Goal: Information Seeking & Learning: Learn about a topic

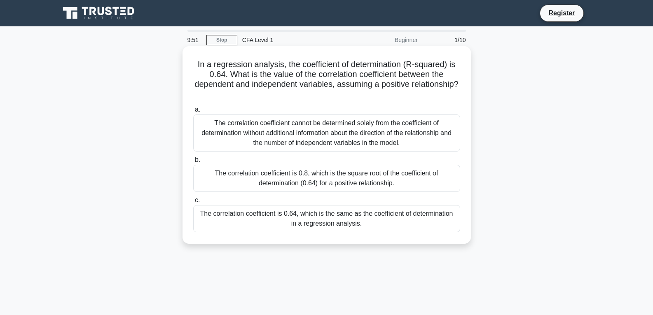
click at [298, 124] on div "The correlation coefficient cannot be determined solely from the coefficient of…" at bounding box center [326, 133] width 267 height 37
click at [193, 112] on input "a. The correlation coefficient cannot be determined solely from the coefficient…" at bounding box center [193, 109] width 0 height 5
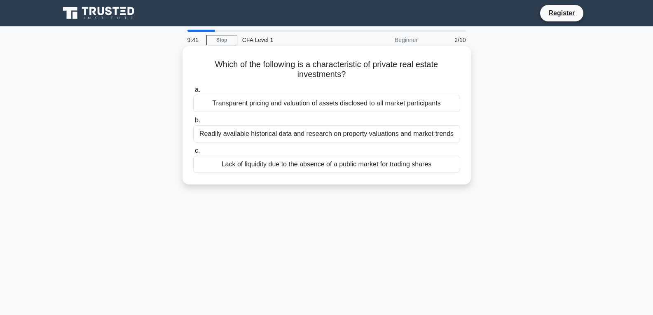
click at [360, 170] on div "Lack of liquidity due to the absence of a public market for trading shares" at bounding box center [326, 164] width 267 height 17
click at [193, 154] on input "c. Lack of liquidity due to the absence of a public market for trading shares" at bounding box center [193, 150] width 0 height 5
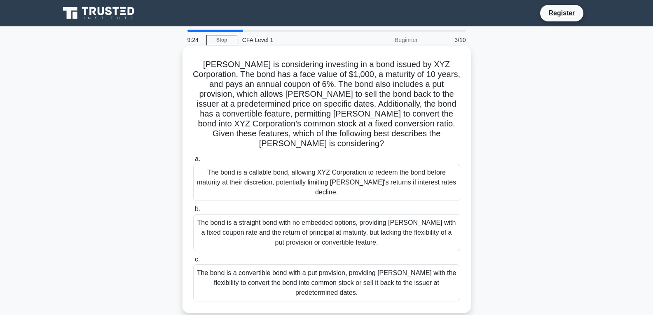
click at [386, 264] on div "The bond is a convertible bond with a put provision, providing [PERSON_NAME] wi…" at bounding box center [326, 282] width 267 height 37
click at [193, 260] on input "c. The bond is a convertible bond with a put provision, providing [PERSON_NAME]…" at bounding box center [193, 259] width 0 height 5
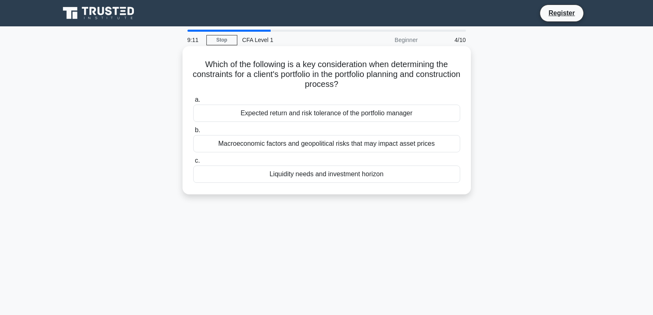
click at [318, 140] on div "Macroeconomic factors and geopolitical risks that may impact asset prices" at bounding box center [326, 143] width 267 height 17
click at [193, 133] on input "b. Macroeconomic factors and geopolitical risks that may impact asset prices" at bounding box center [193, 130] width 0 height 5
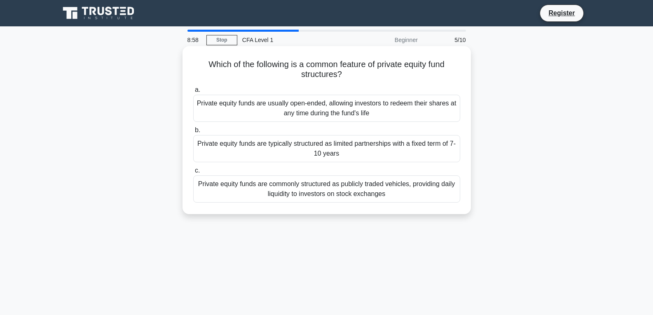
click at [305, 111] on div "Private equity funds are usually open-ended, allowing investors to redeem their…" at bounding box center [326, 108] width 267 height 27
click at [193, 93] on input "a. Private equity funds are usually open-ended, allowing investors to redeem th…" at bounding box center [193, 89] width 0 height 5
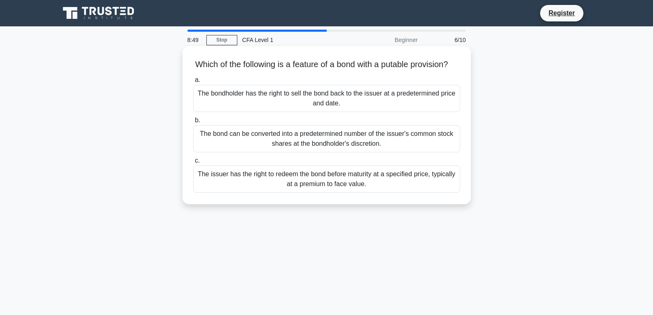
click at [339, 191] on div "The issuer has the right to redeem the bond before maturity at a specified pric…" at bounding box center [326, 179] width 267 height 27
click at [193, 164] on input "c. The issuer has the right to redeem the bond before maturity at a specified p…" at bounding box center [193, 160] width 0 height 5
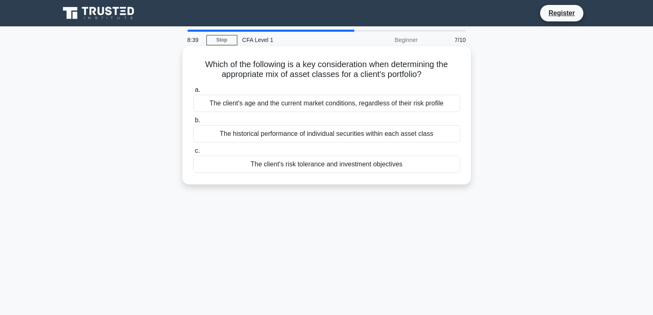
click at [295, 159] on div "The client's risk tolerance and investment objectives" at bounding box center [326, 164] width 267 height 17
click at [193, 154] on input "c. The client's risk tolerance and investment objectives" at bounding box center [193, 150] width 0 height 5
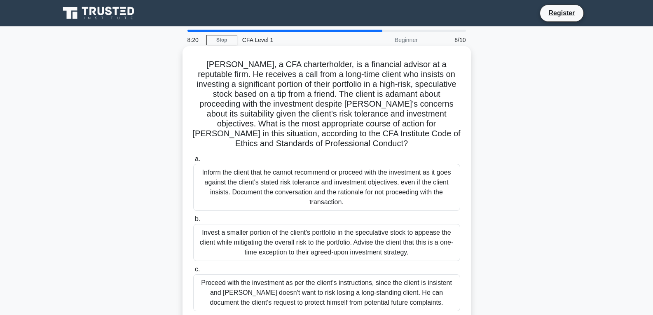
click at [303, 182] on div "Inform the client that he cannot recommend or proceed with the investment as it…" at bounding box center [326, 187] width 267 height 47
click at [193, 162] on input "a. Inform the client that he cannot recommend or proceed with the investment as…" at bounding box center [193, 159] width 0 height 5
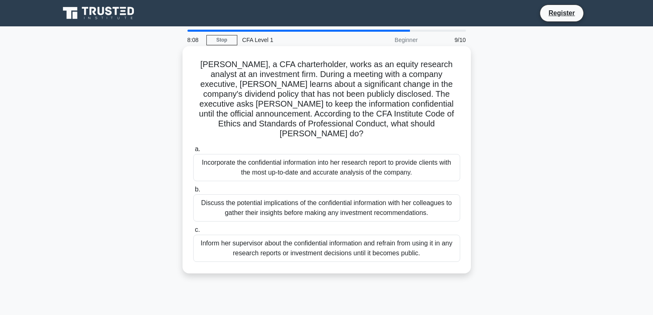
click at [323, 235] on div "Inform her supervisor about the confidential information and refrain from using…" at bounding box center [326, 248] width 267 height 27
click at [193, 233] on input "c. Inform her supervisor about the confidential information and refrain from us…" at bounding box center [193, 229] width 0 height 5
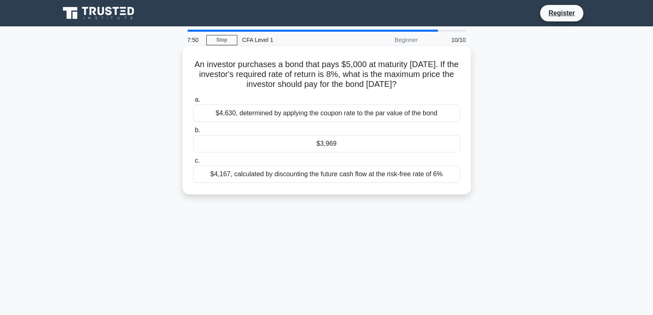
click at [301, 118] on div "$4,630, determined by applying the coupon rate to the par value of the bond" at bounding box center [326, 113] width 267 height 17
click at [193, 103] on input "a. $4,630, determined by applying the coupon rate to the par value of the bond" at bounding box center [193, 99] width 0 height 5
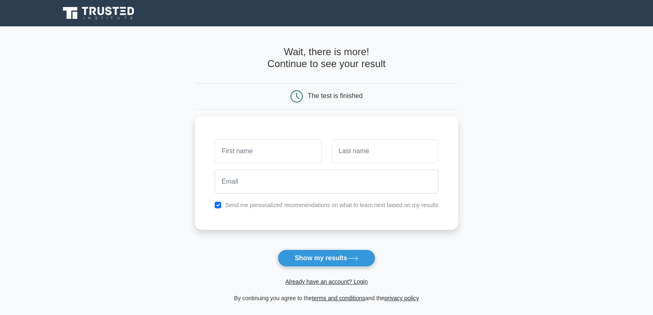
click at [353, 247] on form "Wait, there is more! Continue to see your result The test is finished and the" at bounding box center [326, 174] width 263 height 257
